Goal: Task Accomplishment & Management: Use online tool/utility

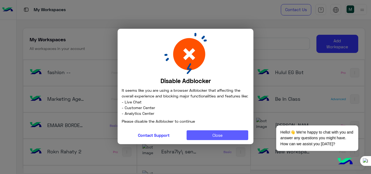
click at [225, 132] on button "Close" at bounding box center [217, 135] width 62 height 10
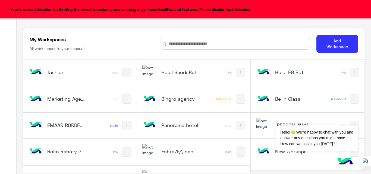
scroll to position [2, 0]
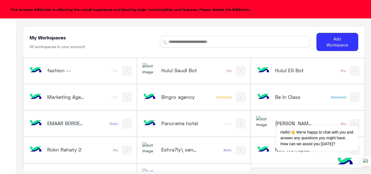
click at [275, 97] on h5 "Be In Class" at bounding box center [293, 97] width 37 height 7
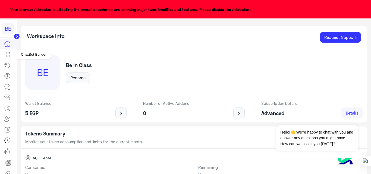
click at [8, 55] on icon at bounding box center [7, 54] width 7 height 7
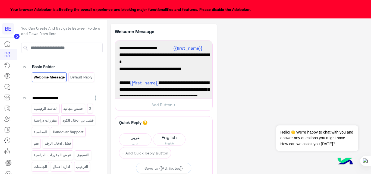
click at [252, 10] on span "Your browser Adblocker is affecting the overall experience and blocking major f…" at bounding box center [130, 9] width 244 height 10
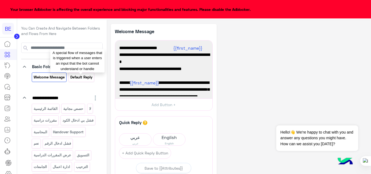
click at [91, 75] on p "Default reply" at bounding box center [81, 77] width 23 height 6
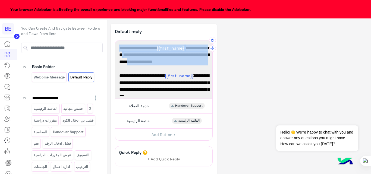
drag, startPoint x: 190, startPoint y: 70, endPoint x: 205, endPoint y: 47, distance: 26.9
click at [205, 47] on span "عميلنا العزيز {{first_name}} ، نعتذر لم نتمكن من فهم طلبك بشكل كامل. يرجى اختيا…" at bounding box center [163, 54] width 89 height 21
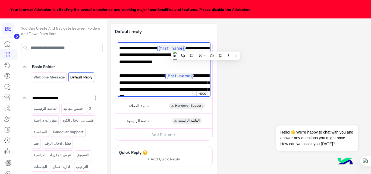
click at [277, 51] on div "**********" at bounding box center [239, 119] width 256 height 191
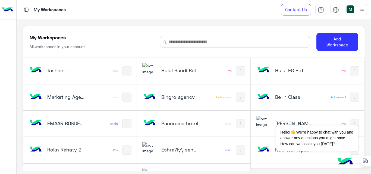
click at [358, 10] on img at bounding box center [361, 10] width 7 height 7
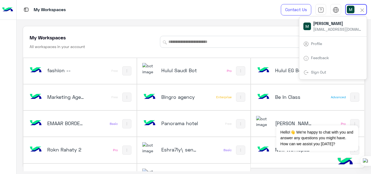
click at [328, 68] on div "Sign Out" at bounding box center [332, 72] width 67 height 14
click at [313, 73] on link "Sign Out" at bounding box center [318, 72] width 15 height 5
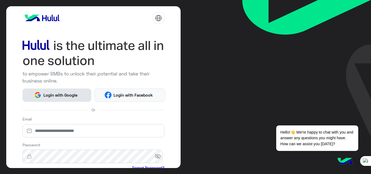
scroll to position [64, 0]
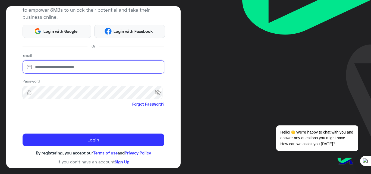
click at [87, 64] on input "email" at bounding box center [94, 67] width 142 height 14
type input "**********"
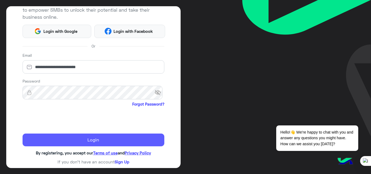
click at [64, 141] on button "Login" at bounding box center [94, 139] width 142 height 13
